Goal: Task Accomplishment & Management: Use online tool/utility

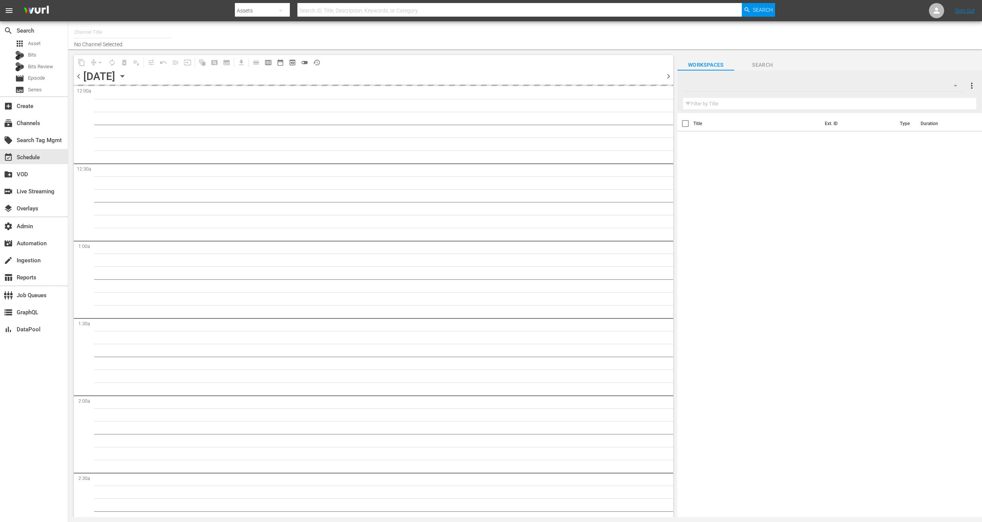
type input "Screambox TV (1845)"
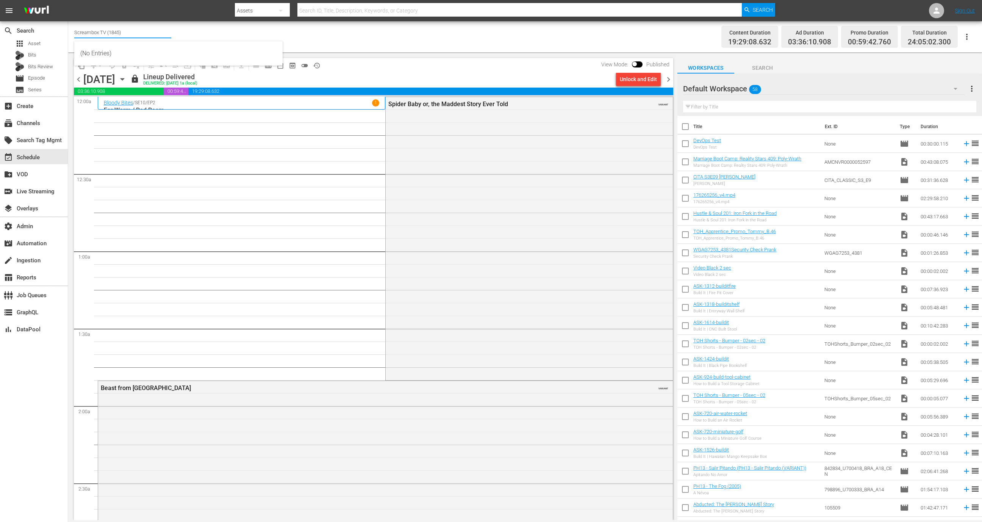
click at [90, 33] on input "Screambox TV (1845)" at bounding box center [122, 32] width 97 height 18
click at [44, 310] on div "storage GraphQL" at bounding box center [34, 311] width 68 height 15
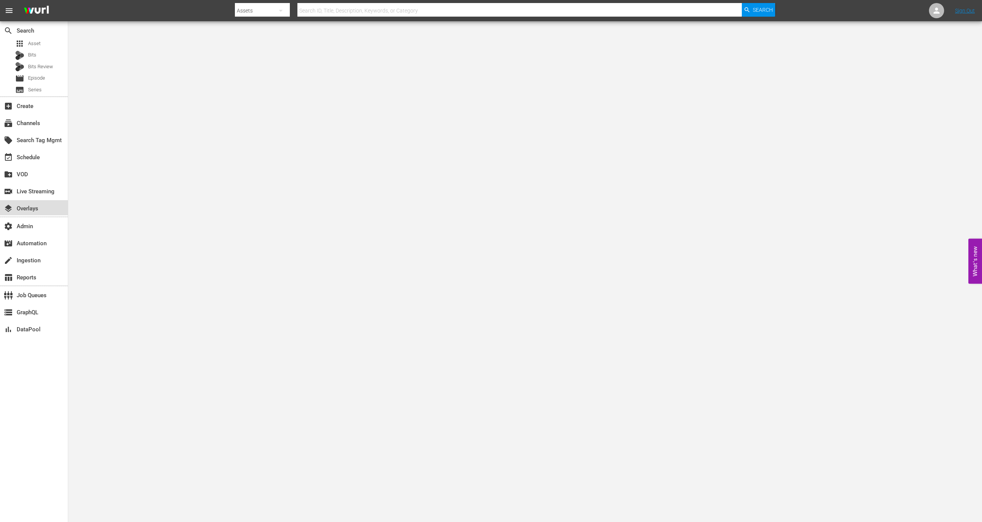
click at [42, 212] on div "layers Overlays" at bounding box center [34, 207] width 68 height 15
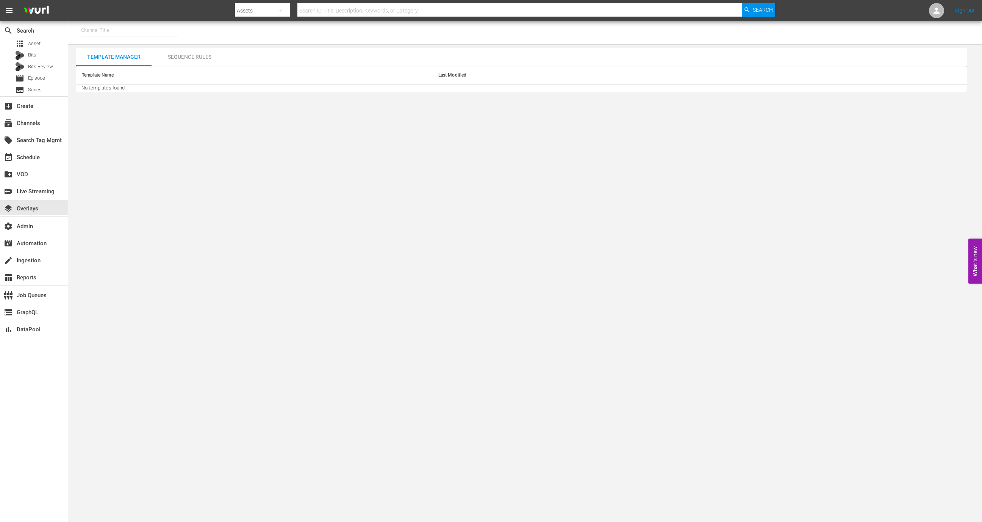
click at [110, 41] on div "Channel Title" at bounding box center [525, 32] width 914 height 23
click at [111, 29] on input "text" at bounding box center [129, 30] width 97 height 18
click at [146, 62] on div "Screambox TV (1845 - cinedigm_entertainment_corp_screamboxtv_1)" at bounding box center [185, 70] width 196 height 18
type input "Screambox TV (1845 - cinedigm_entertainment_corp_screamboxtv_1)"
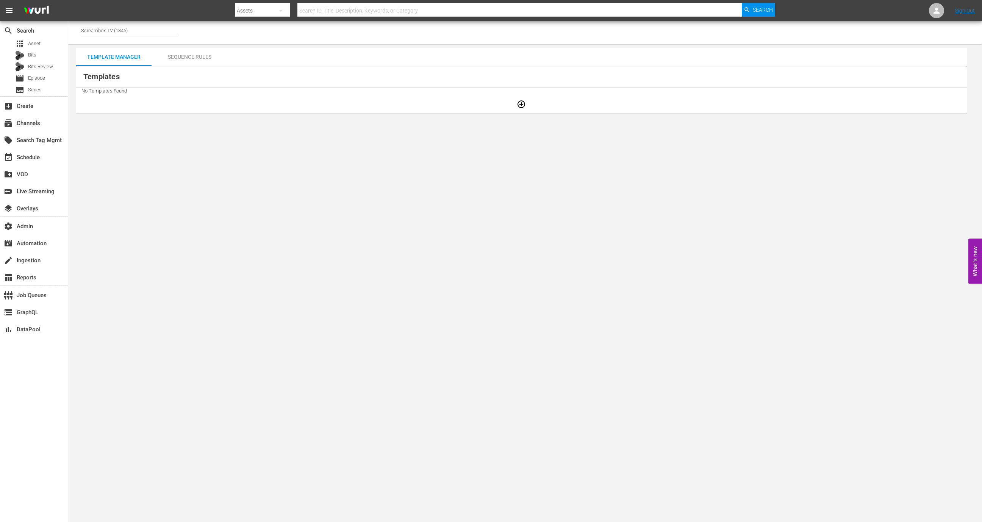
click at [175, 47] on div "Channel Title Screambox TV (1845) Template Manager Sequence Rules Templates No …" at bounding box center [525, 67] width 914 height 92
click at [191, 62] on div "Sequence Rules" at bounding box center [190, 57] width 76 height 18
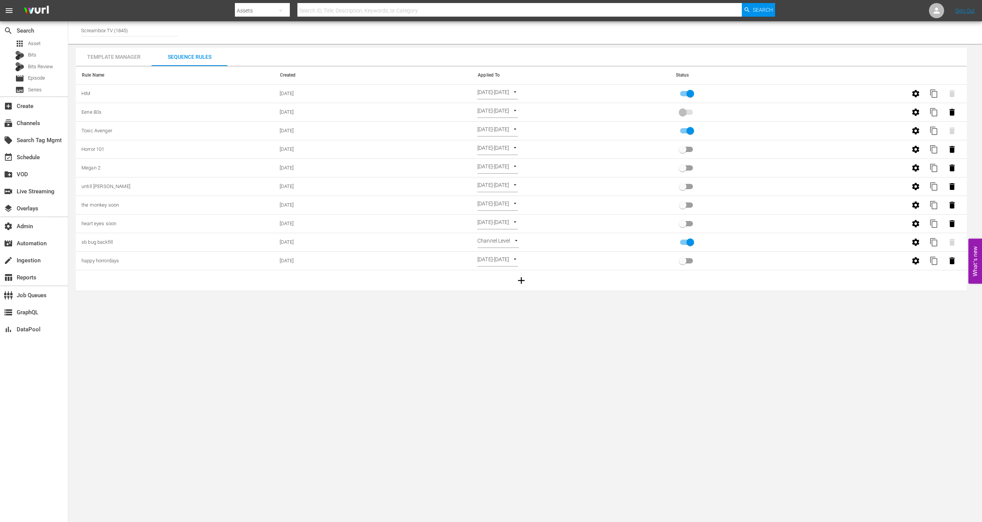
click at [914, 96] on icon "button" at bounding box center [915, 93] width 9 height 9
